Goal: Task Accomplishment & Management: Use online tool/utility

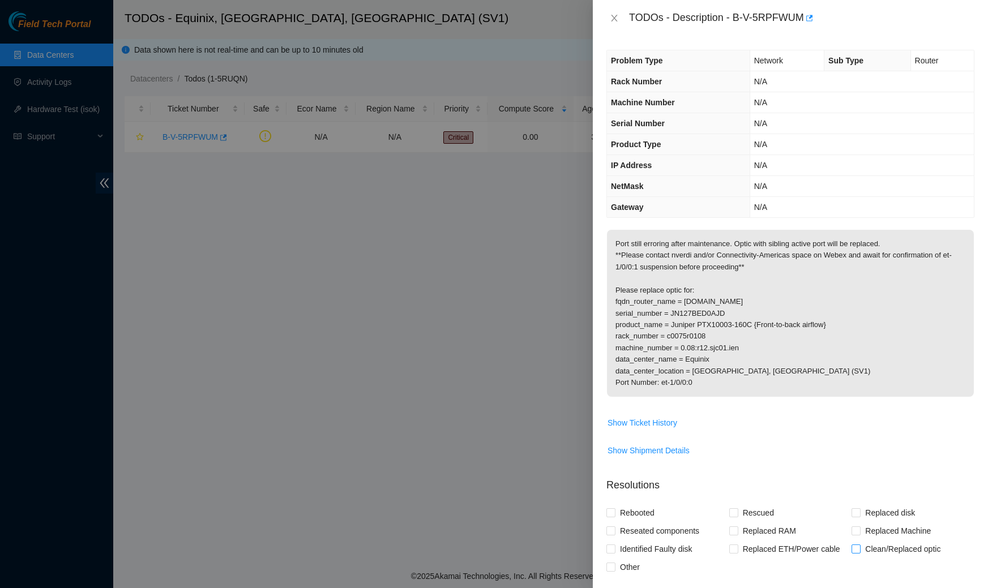
click at [865, 552] on span "Clean/Replaced optic" at bounding box center [903, 549] width 84 height 18
click at [860, 552] on input "Clean/Replaced optic" at bounding box center [856, 549] width 8 height 8
click at [859, 551] on input "Clean/Replaced optic" at bounding box center [856, 549] width 8 height 8
checkbox input "false"
click at [630, 428] on button "Show Ticket History" at bounding box center [642, 423] width 71 height 18
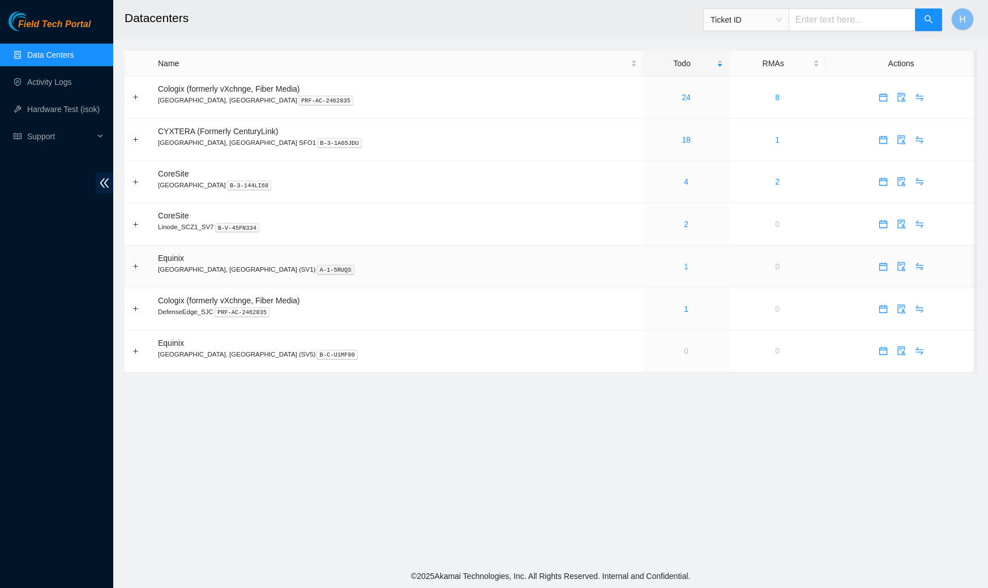
click at [684, 266] on link "1" at bounding box center [686, 266] width 5 height 9
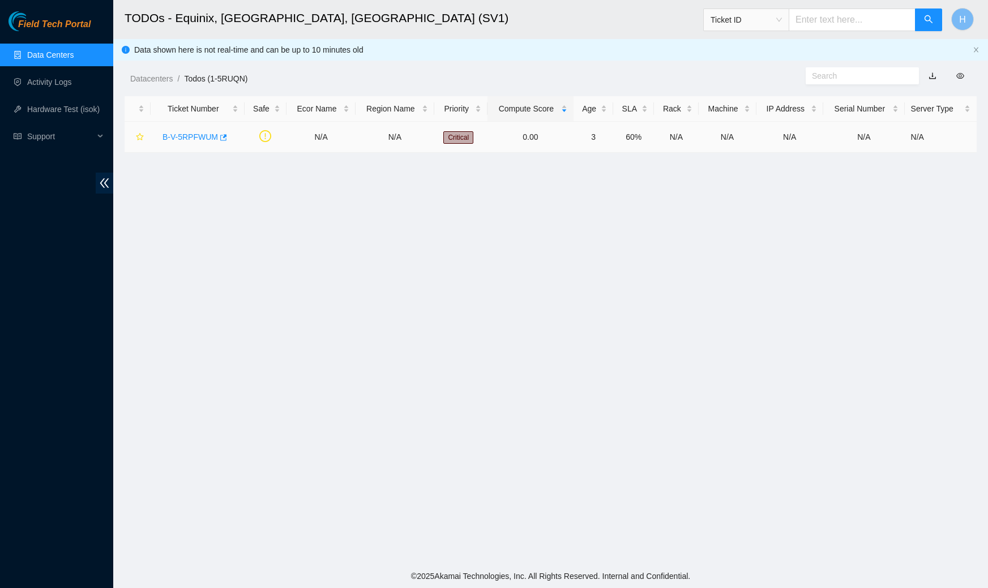
click at [200, 143] on div "B-V-5RPFWUM" at bounding box center [198, 137] width 82 height 18
click at [200, 139] on link "B-V-5RPFWUM" at bounding box center [191, 137] width 56 height 9
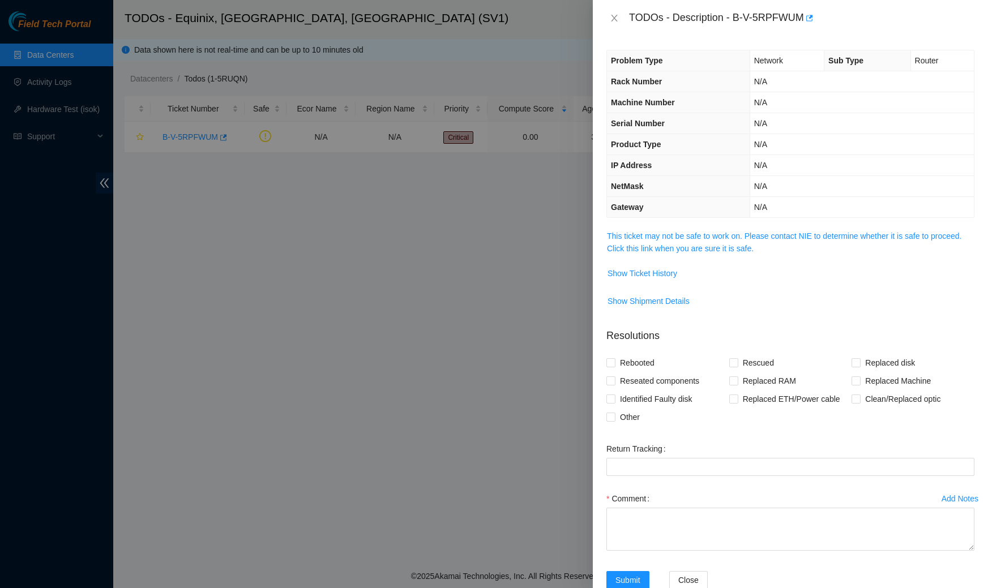
scroll to position [25, 0]
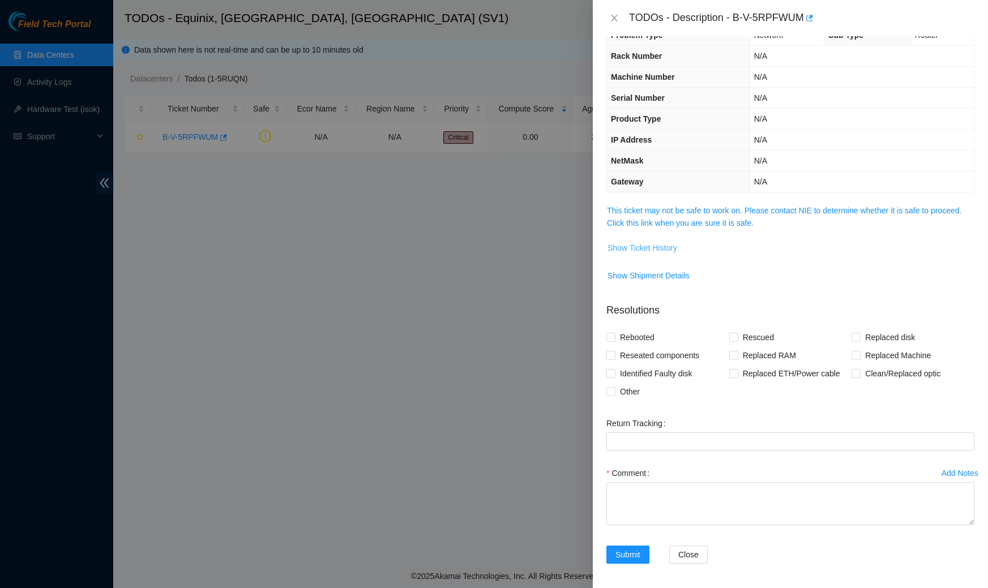
click at [634, 246] on span "Show Ticket History" at bounding box center [643, 248] width 70 height 12
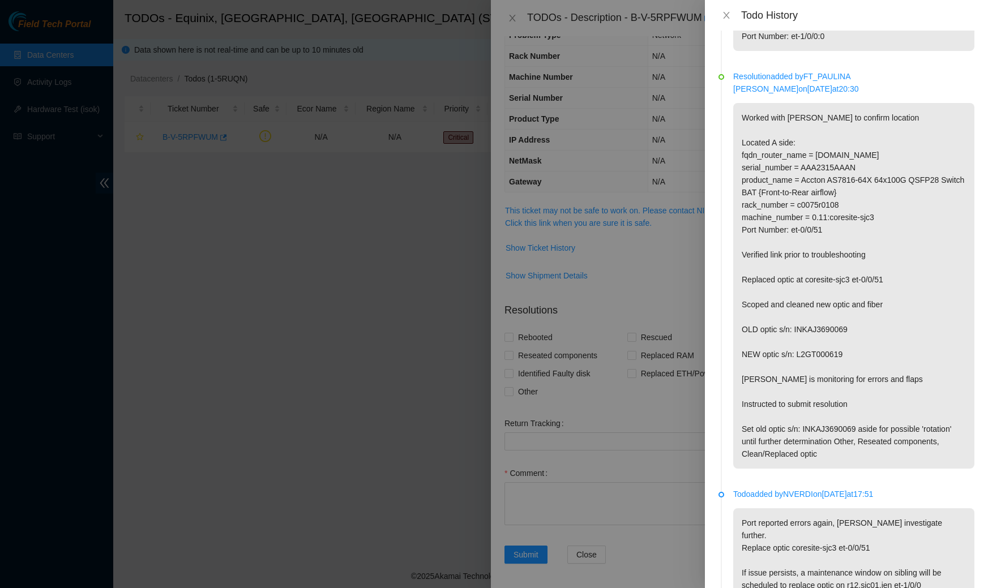
scroll to position [231, 0]
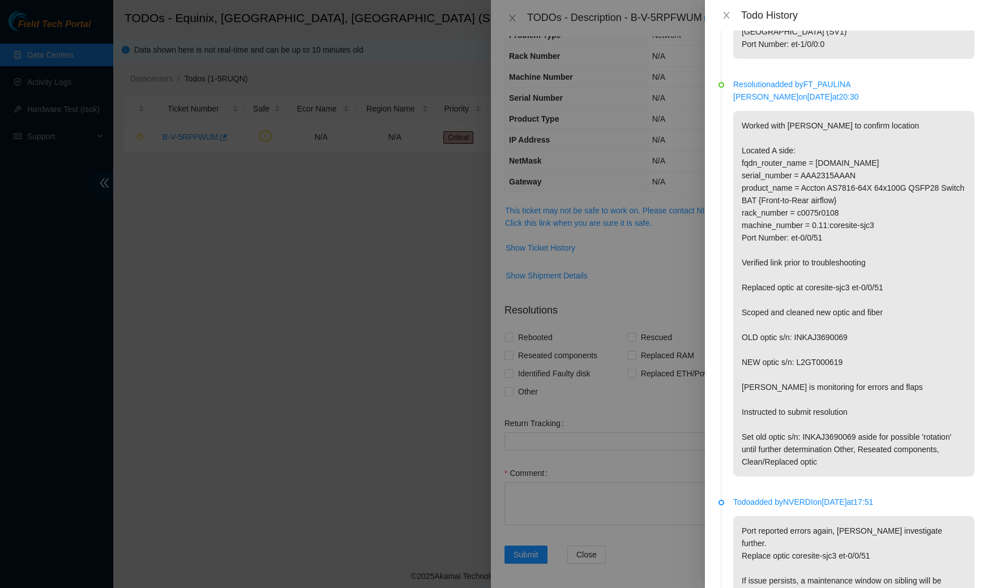
click at [635, 300] on div at bounding box center [494, 294] width 988 height 588
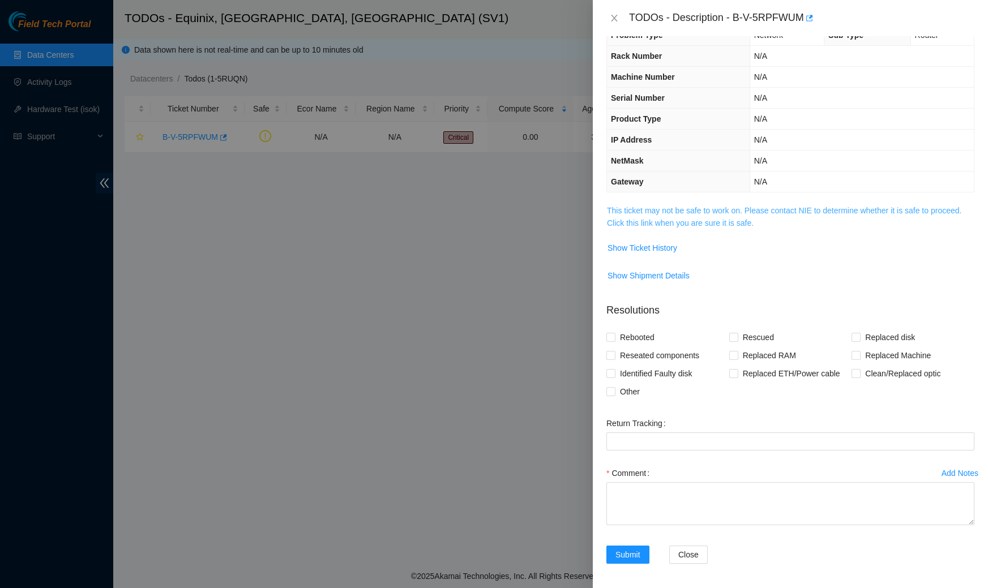
click at [645, 211] on link "This ticket may not be safe to work on. Please contact NIE to determine whether…" at bounding box center [784, 217] width 355 height 22
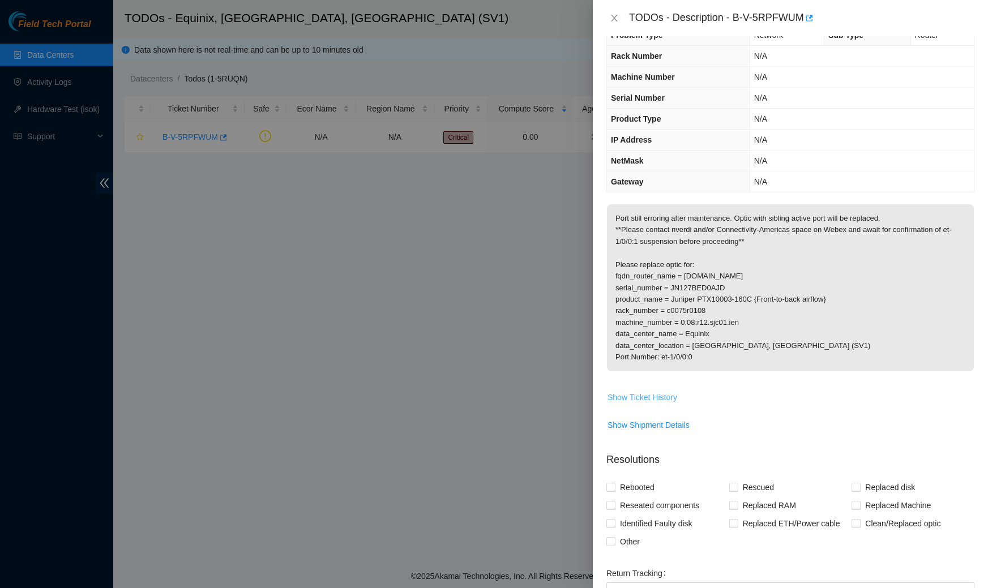
click at [648, 399] on span "Show Ticket History" at bounding box center [643, 397] width 70 height 12
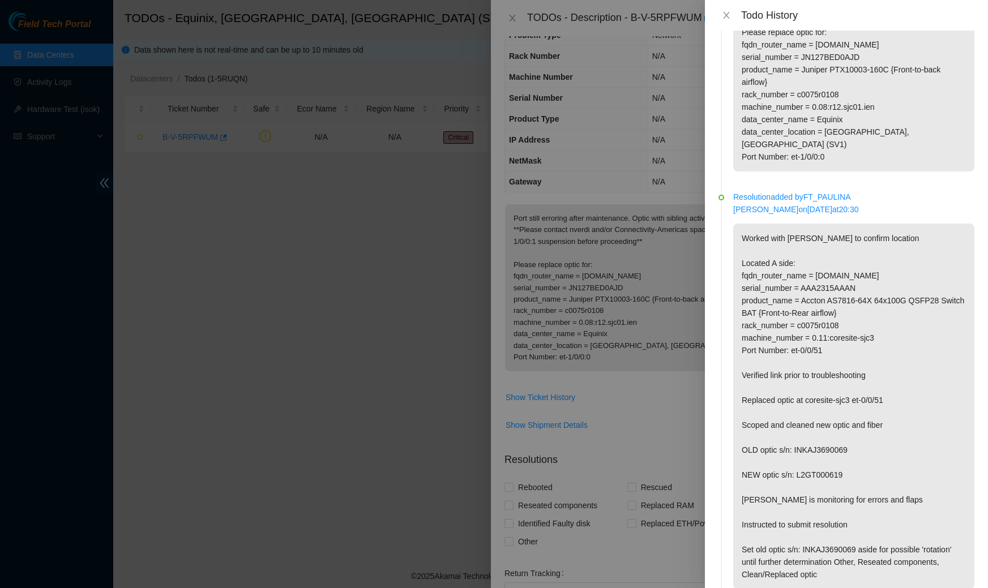
scroll to position [0, 0]
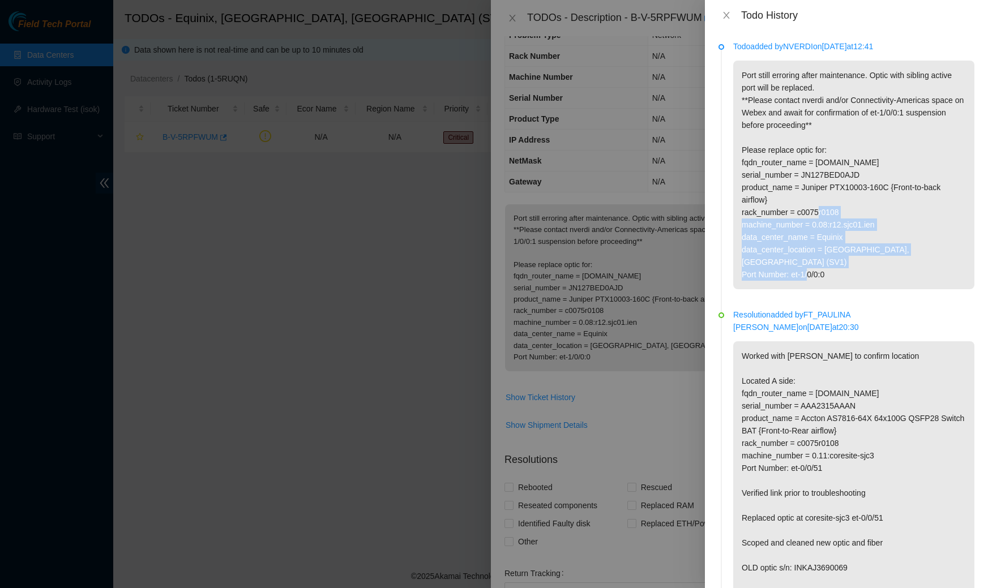
drag, startPoint x: 737, startPoint y: 212, endPoint x: 845, endPoint y: 270, distance: 122.6
click at [845, 270] on p "Port still erroring after maintenance. Optic with sibling active port will be r…" at bounding box center [853, 175] width 241 height 229
copy p "rack_number = c0075r0108 machine_number = 0.08:r12.sjc01.ien data_center_name =…"
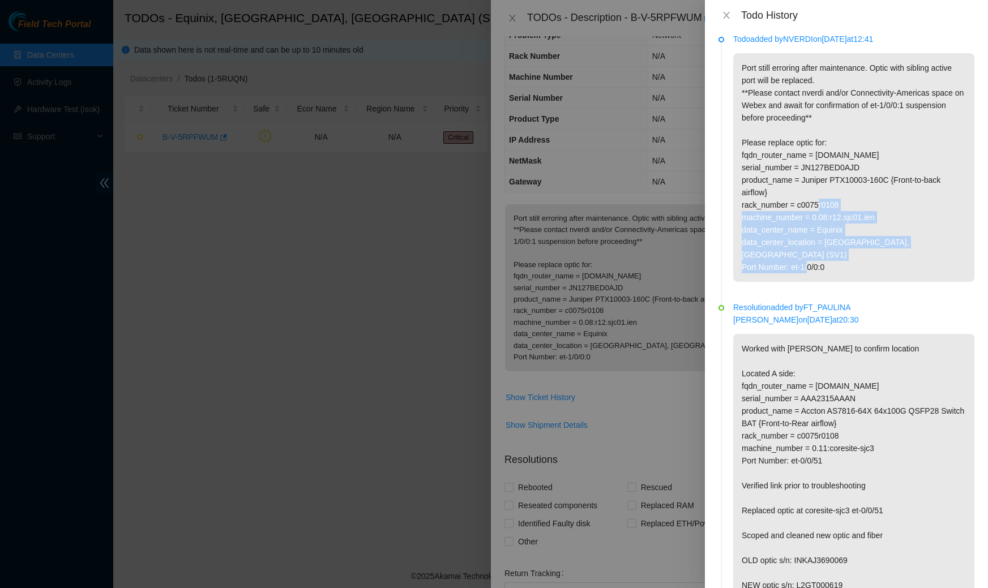
click at [796, 364] on p "Worked with [PERSON_NAME] to confirm location Located A side: fqdn_router_name …" at bounding box center [853, 517] width 241 height 366
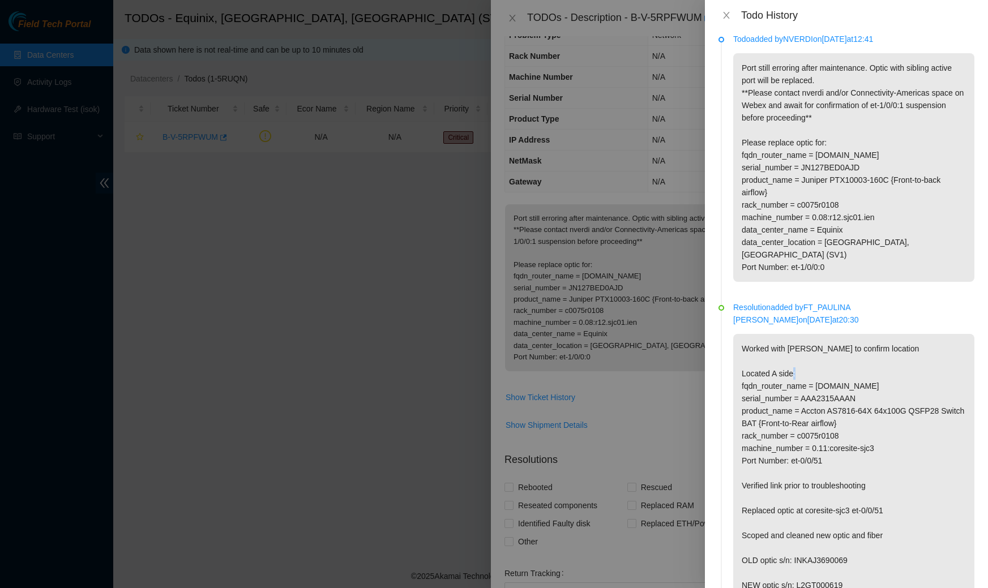
click at [796, 364] on p "Worked with [PERSON_NAME] to confirm location Located A side: fqdn_router_name …" at bounding box center [853, 517] width 241 height 366
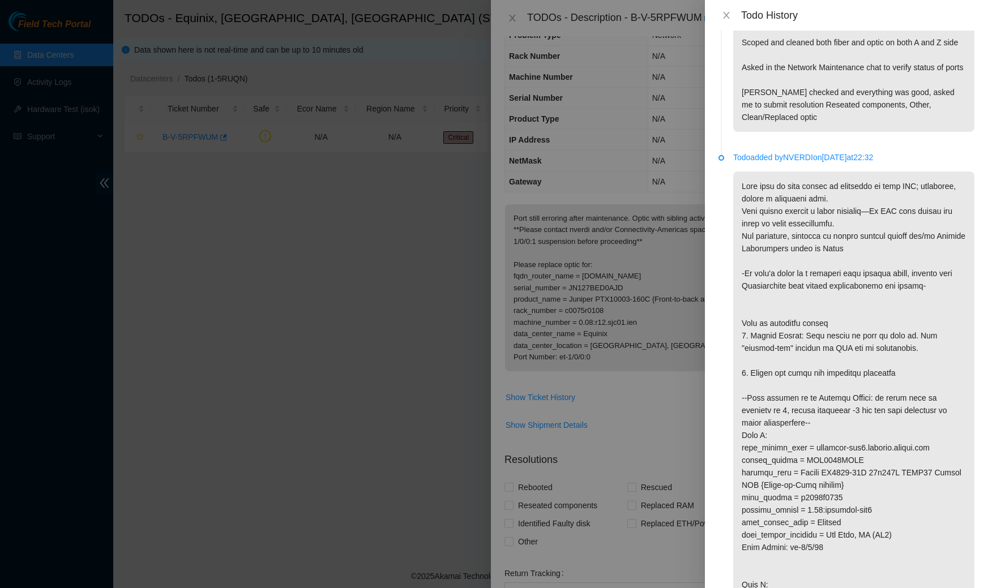
scroll to position [1649, 0]
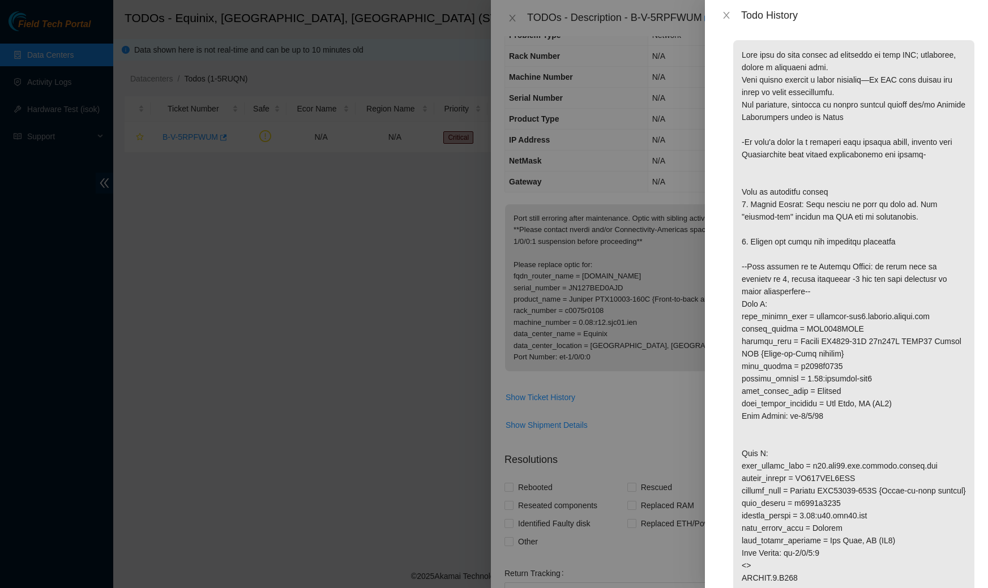
click at [726, 9] on div "Todo History" at bounding box center [847, 15] width 256 height 12
click at [725, 17] on icon "close" at bounding box center [726, 15] width 6 height 7
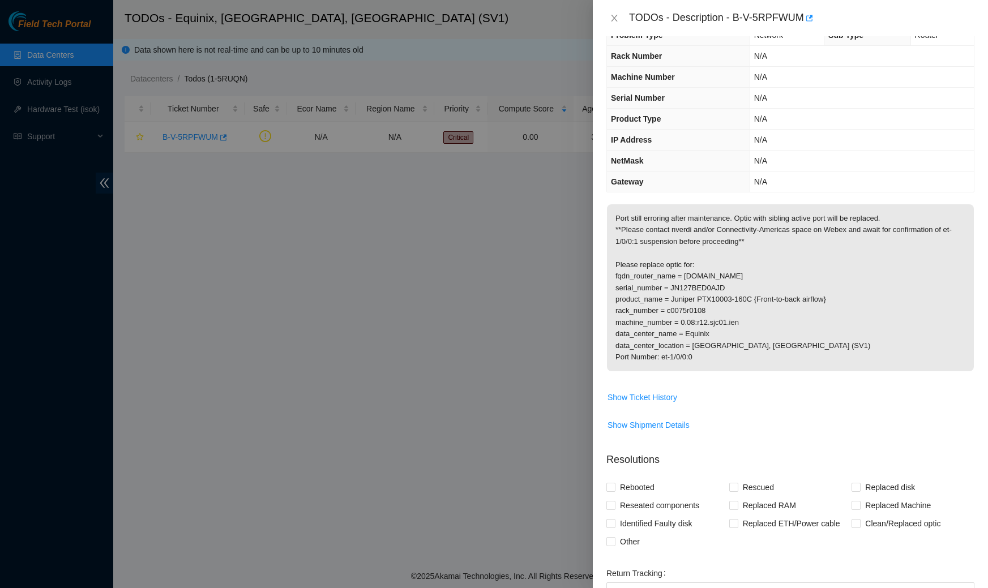
scroll to position [176, 0]
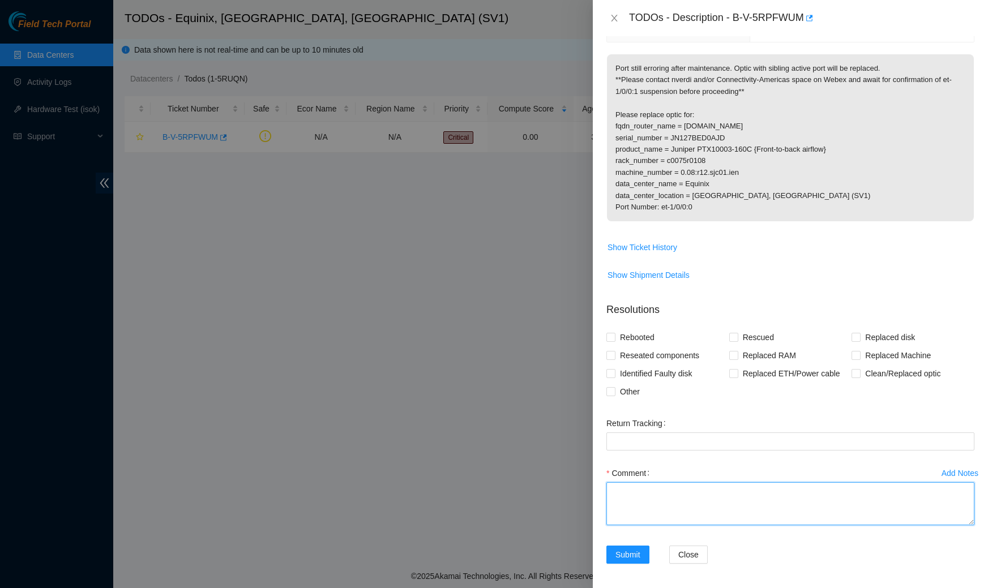
click at [665, 514] on textarea "Comment" at bounding box center [791, 504] width 368 height 43
type textarea "light reading 6.2dBm"
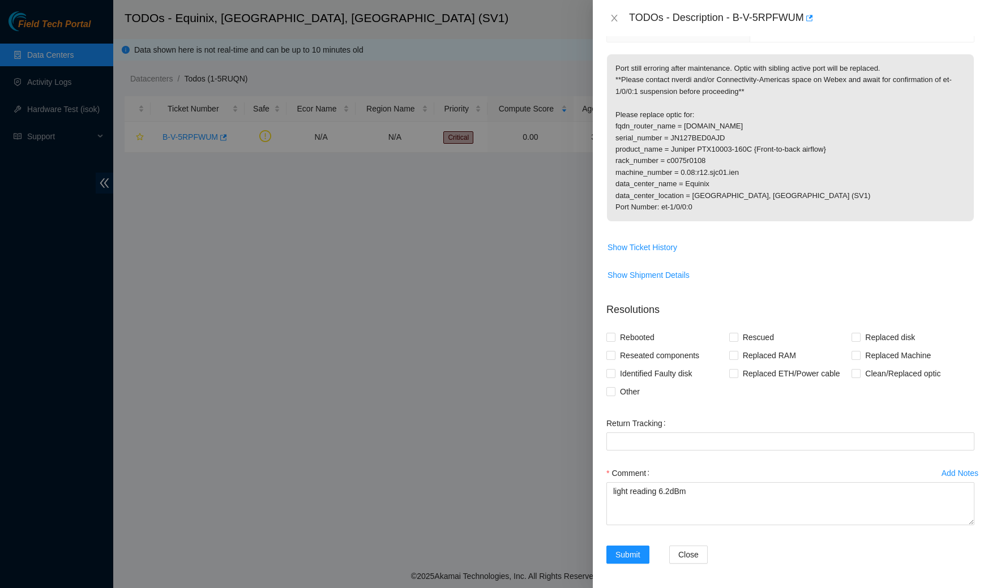
click at [799, 16] on div "TODOs - Description - B-V-5RPFWUM" at bounding box center [801, 18] width 345 height 18
drag, startPoint x: 736, startPoint y: 13, endPoint x: 805, endPoint y: 14, distance: 69.7
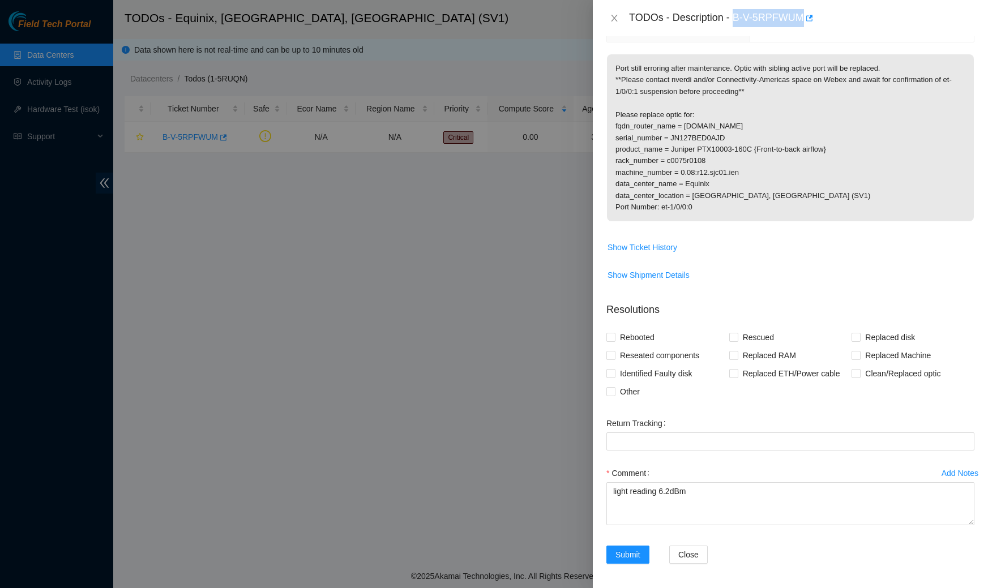
click at [805, 14] on div "TODOs - Description - B-V-5RPFWUM" at bounding box center [801, 18] width 345 height 18
copy div "B-V-5RPFWUM"
